Goal: Information Seeking & Learning: Learn about a topic

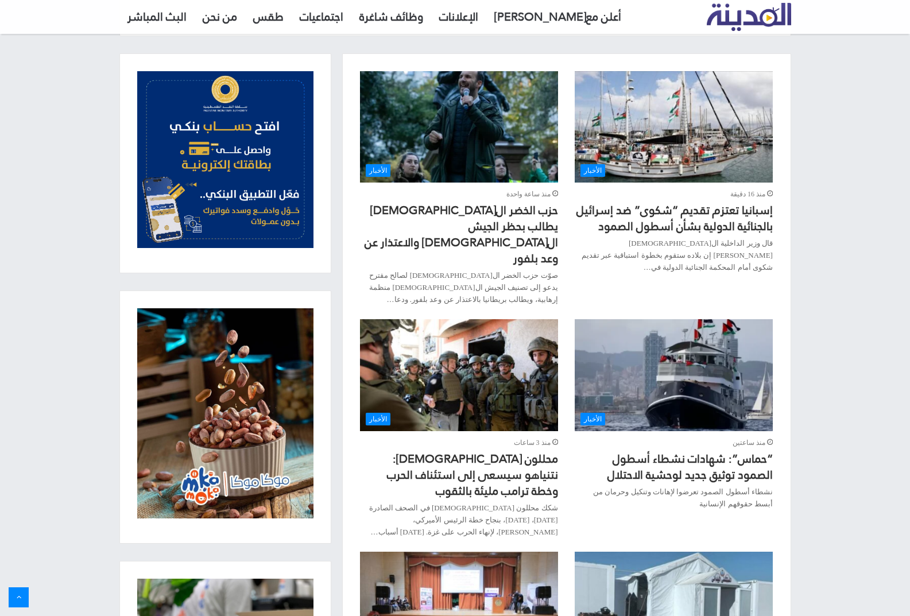
scroll to position [517, 0]
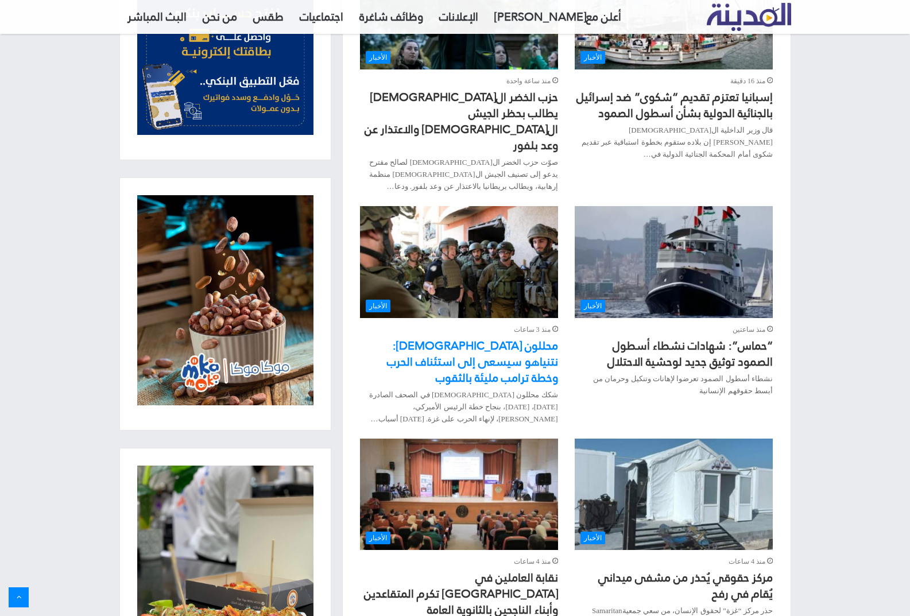
click at [513, 335] on link "محللون إسرائيليون: نتنياهو سيسعى إلى استئناف الحرب وخطة ترامب مليئة بالثقوب" at bounding box center [472, 362] width 171 height 54
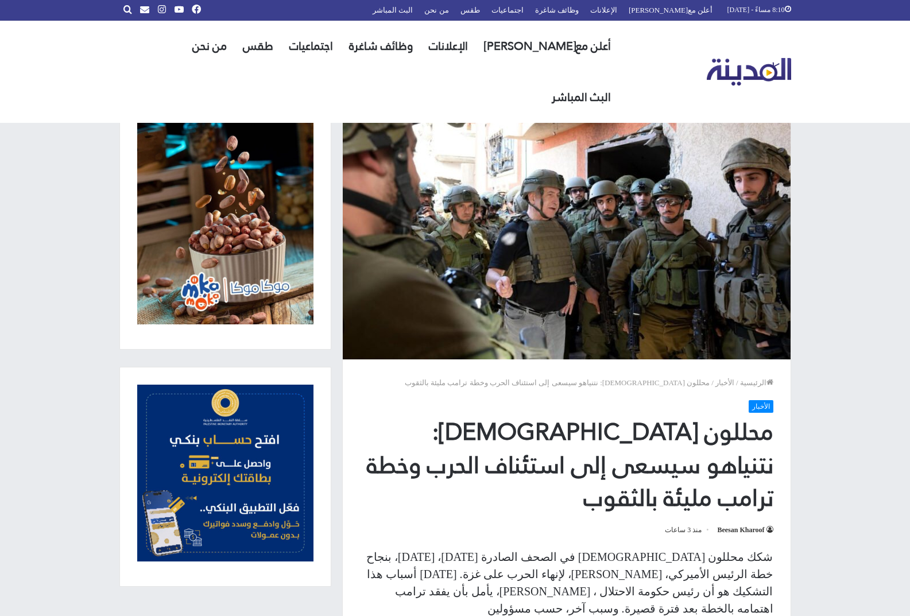
click at [664, 232] on img at bounding box center [567, 225] width 448 height 270
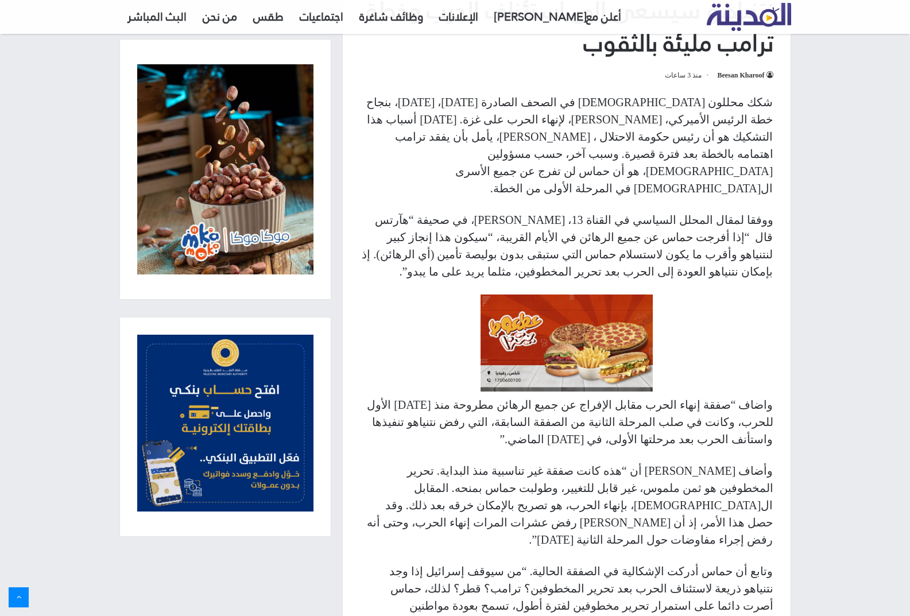
scroll to position [517, 0]
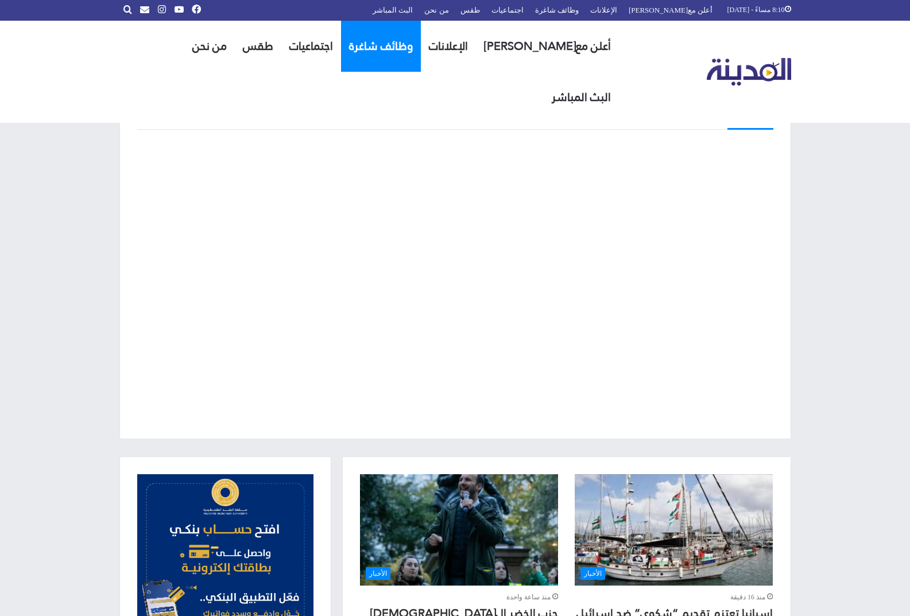
click at [408, 49] on link "وظائف شاغرة" at bounding box center [381, 46] width 80 height 51
